Goal: Task Accomplishment & Management: Use online tool/utility

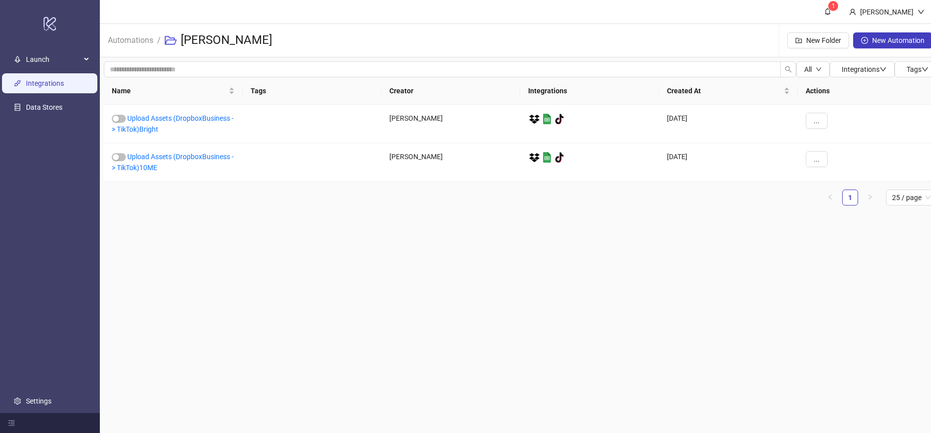
click at [57, 79] on link "Integrations" at bounding box center [45, 83] width 38 height 8
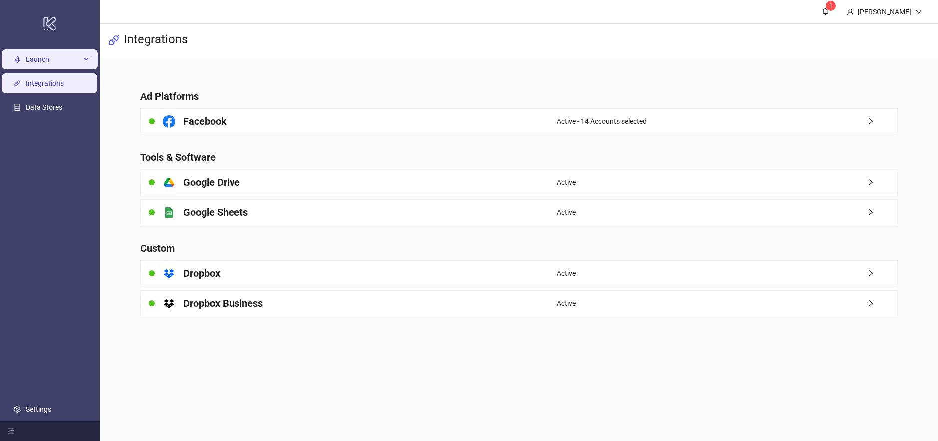
click at [46, 59] on span "Launch" at bounding box center [53, 59] width 55 height 20
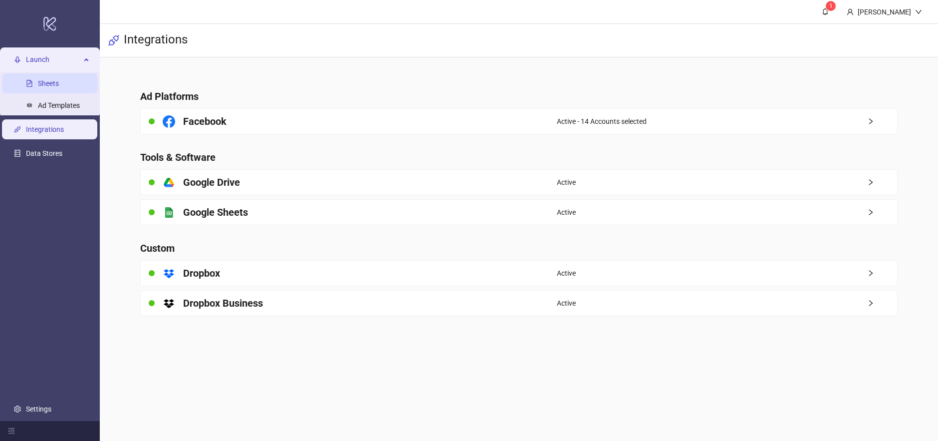
click at [59, 87] on link "Sheets" at bounding box center [48, 83] width 21 height 8
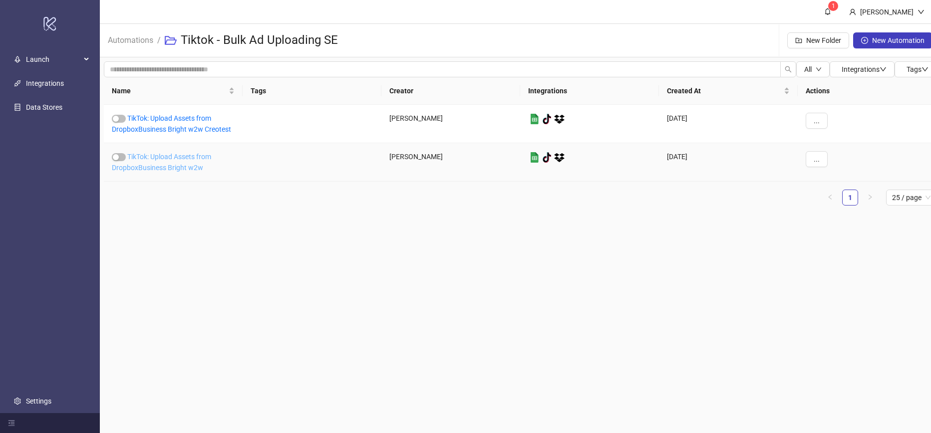
click at [190, 170] on link "TikTok: Upload Assets from DropboxBusiness Bright w2w" at bounding box center [161, 162] width 99 height 19
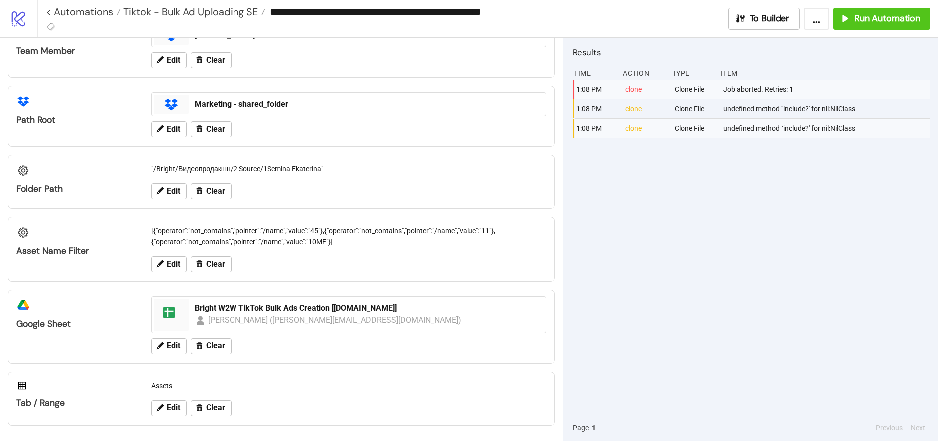
scroll to position [116, 0]
click at [861, 234] on div "1:08 PM clone Clone File Job aborted. Retries: 1 1:08 PM clone Clone File undef…" at bounding box center [751, 247] width 357 height 334
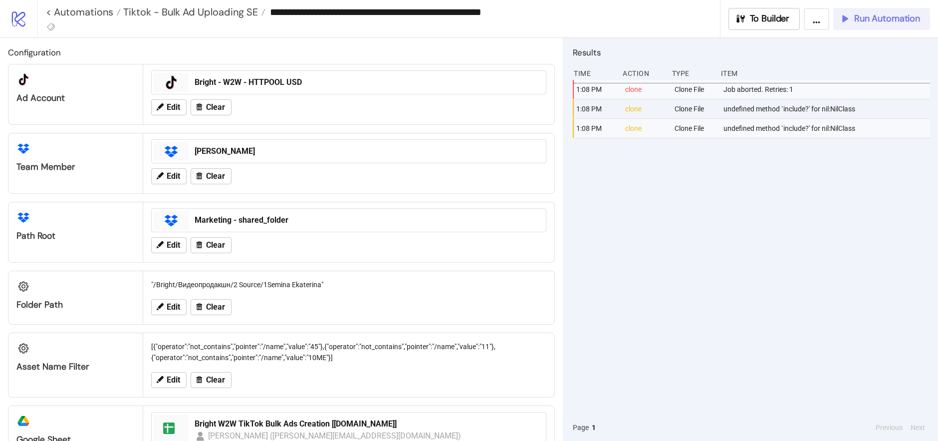
click at [889, 22] on span "Run Automation" at bounding box center [887, 18] width 66 height 11
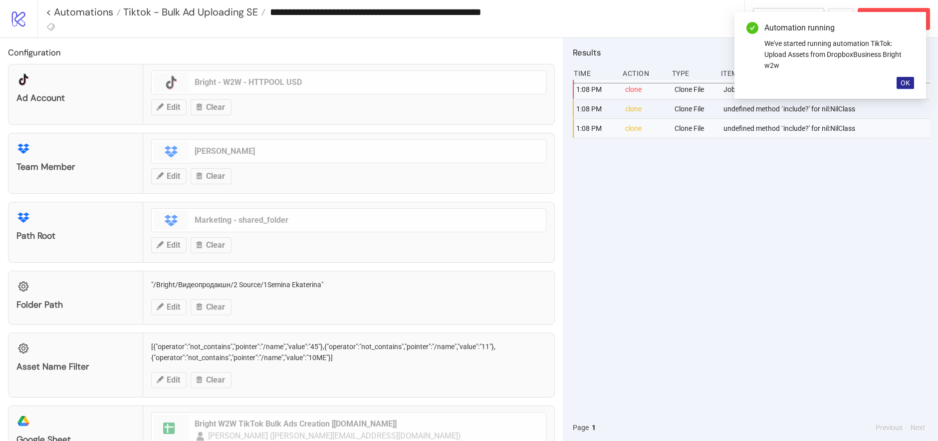
click at [904, 82] on span "OK" at bounding box center [905, 83] width 9 height 8
